Goal: Transaction & Acquisition: Purchase product/service

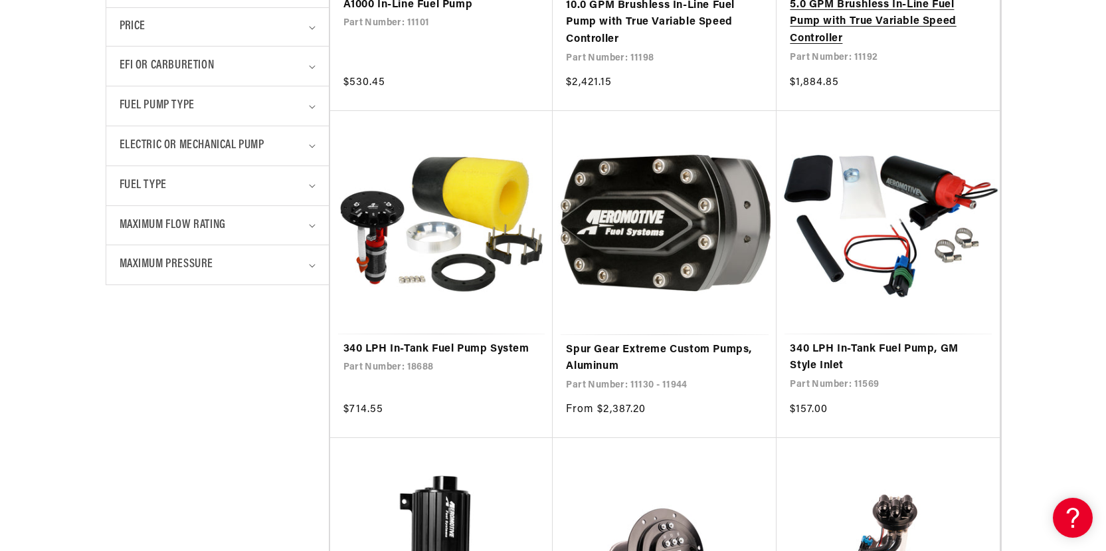
scroll to position [598, 0]
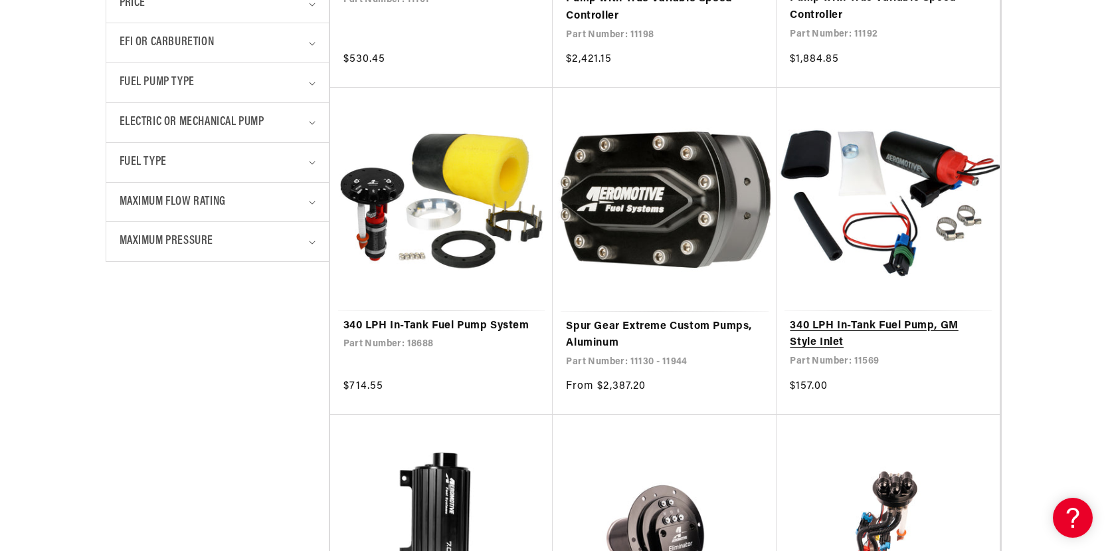
click at [846, 324] on link "340 LPH In-Tank Fuel Pump, GM Style Inlet" at bounding box center [888, 334] width 197 height 34
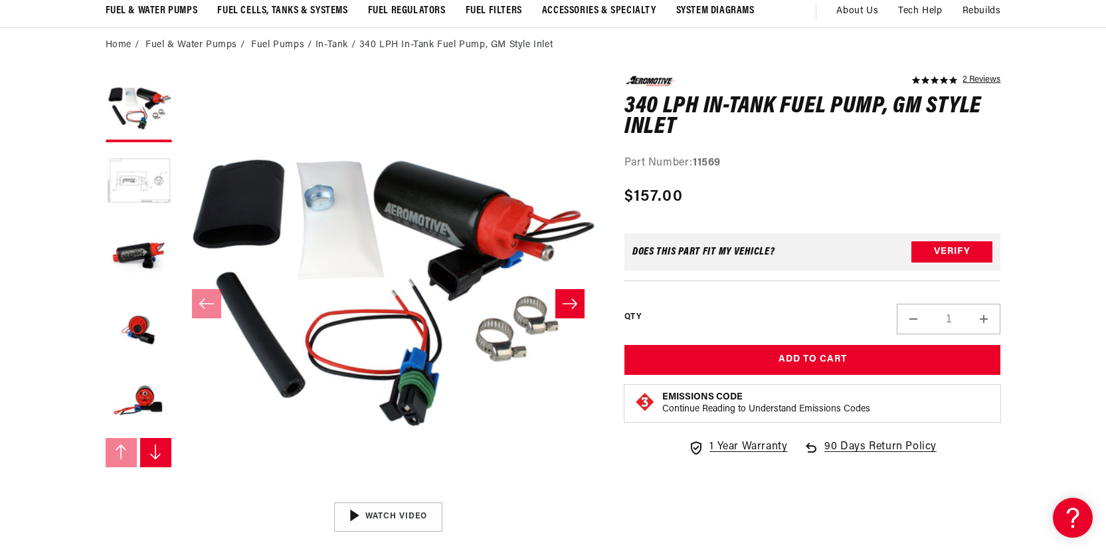
scroll to position [133, 0]
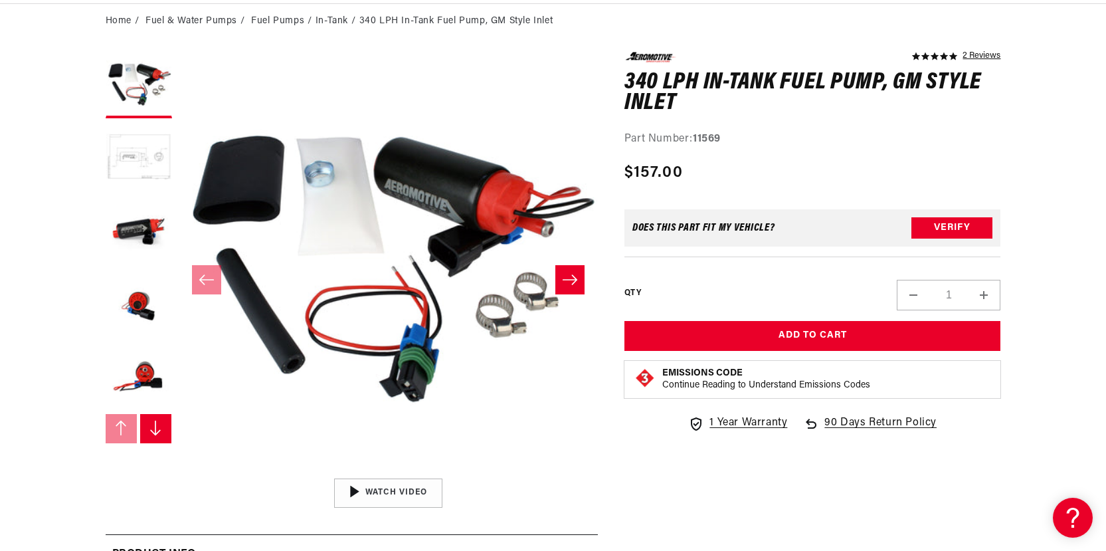
click at [136, 162] on button "Load image 2 in gallery view" at bounding box center [139, 158] width 66 height 66
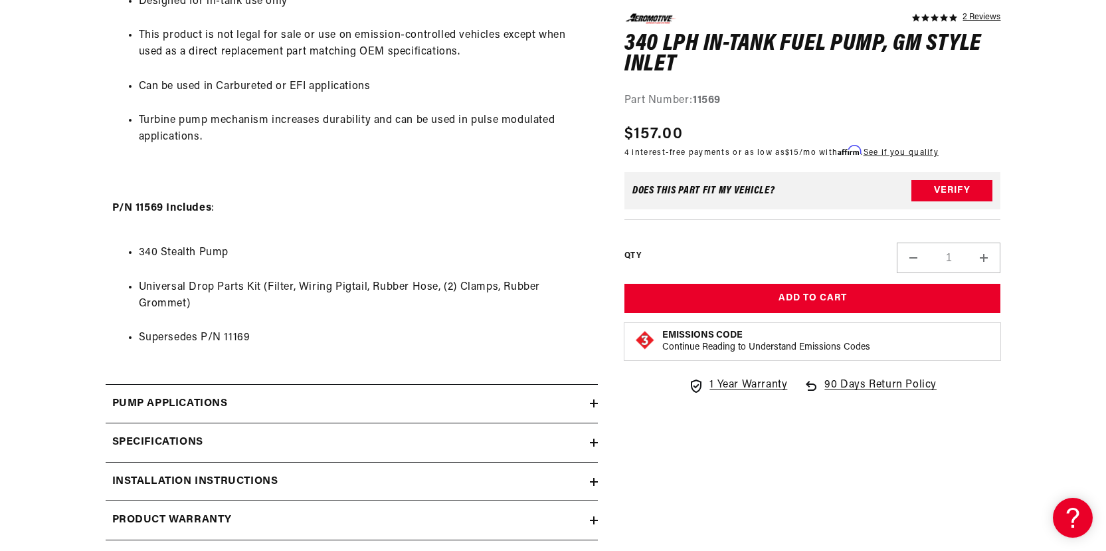
scroll to position [1196, 0]
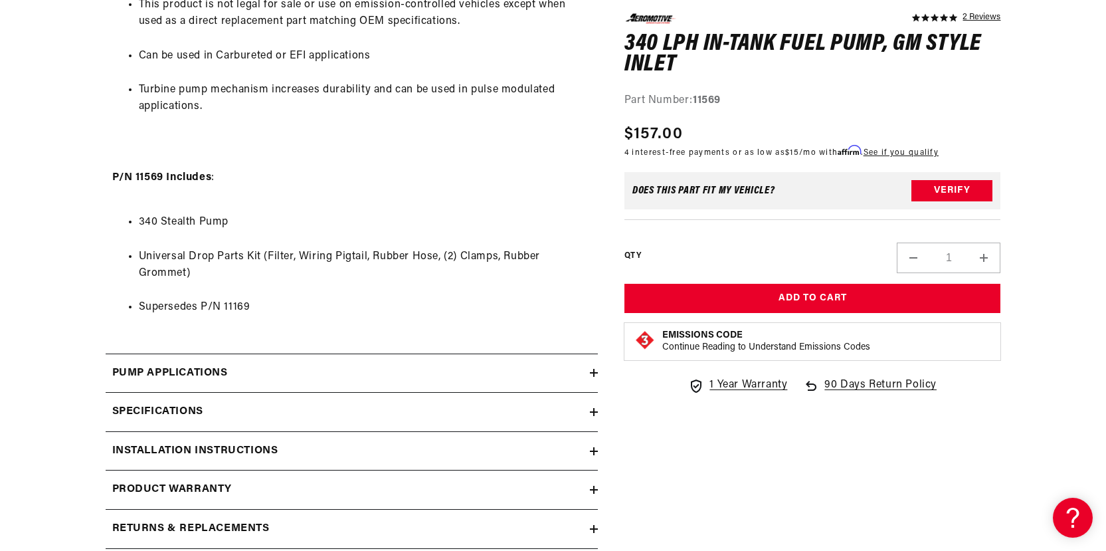
click at [310, 410] on div "Specifications" at bounding box center [348, 411] width 484 height 17
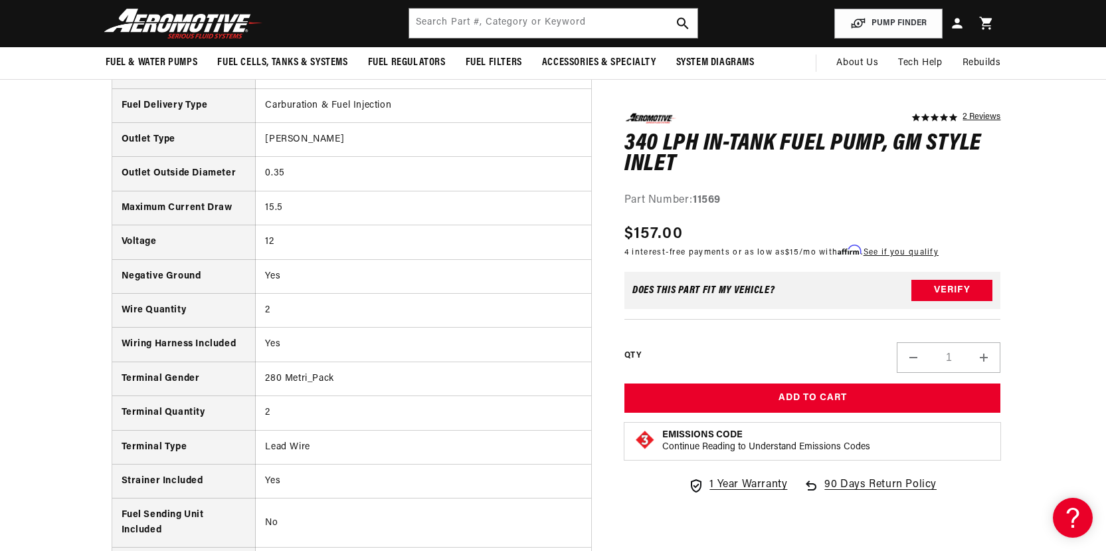
scroll to position [1328, 0]
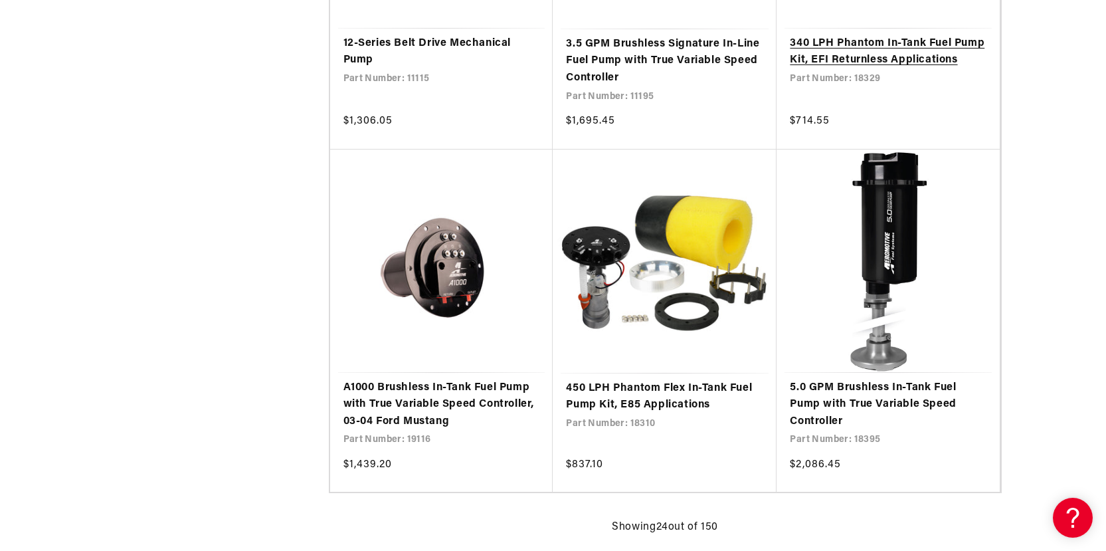
scroll to position [2590, 0]
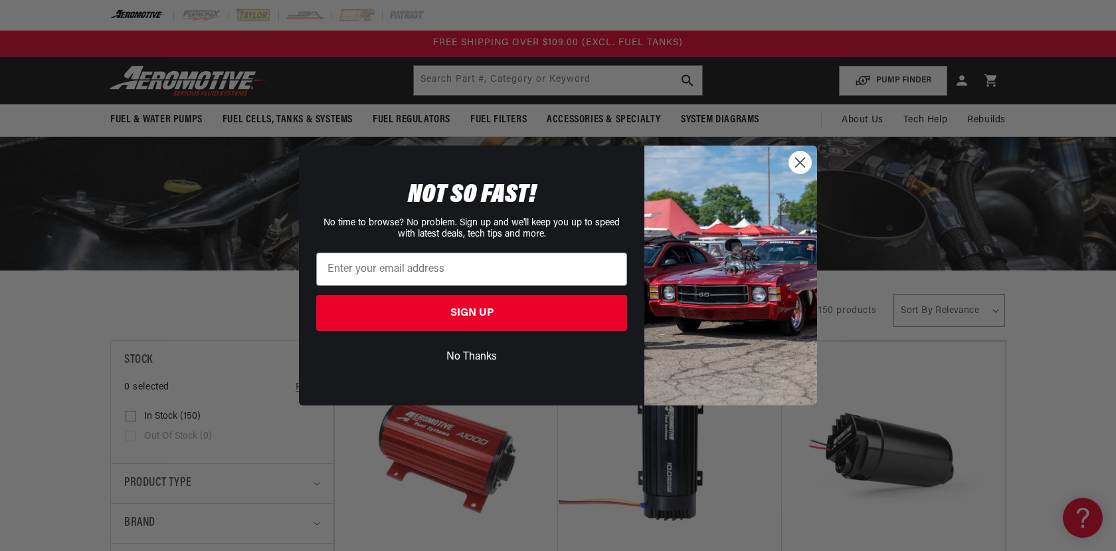
click at [800, 165] on circle "Close dialog" at bounding box center [800, 162] width 22 height 22
